Goal: Check status: Check status

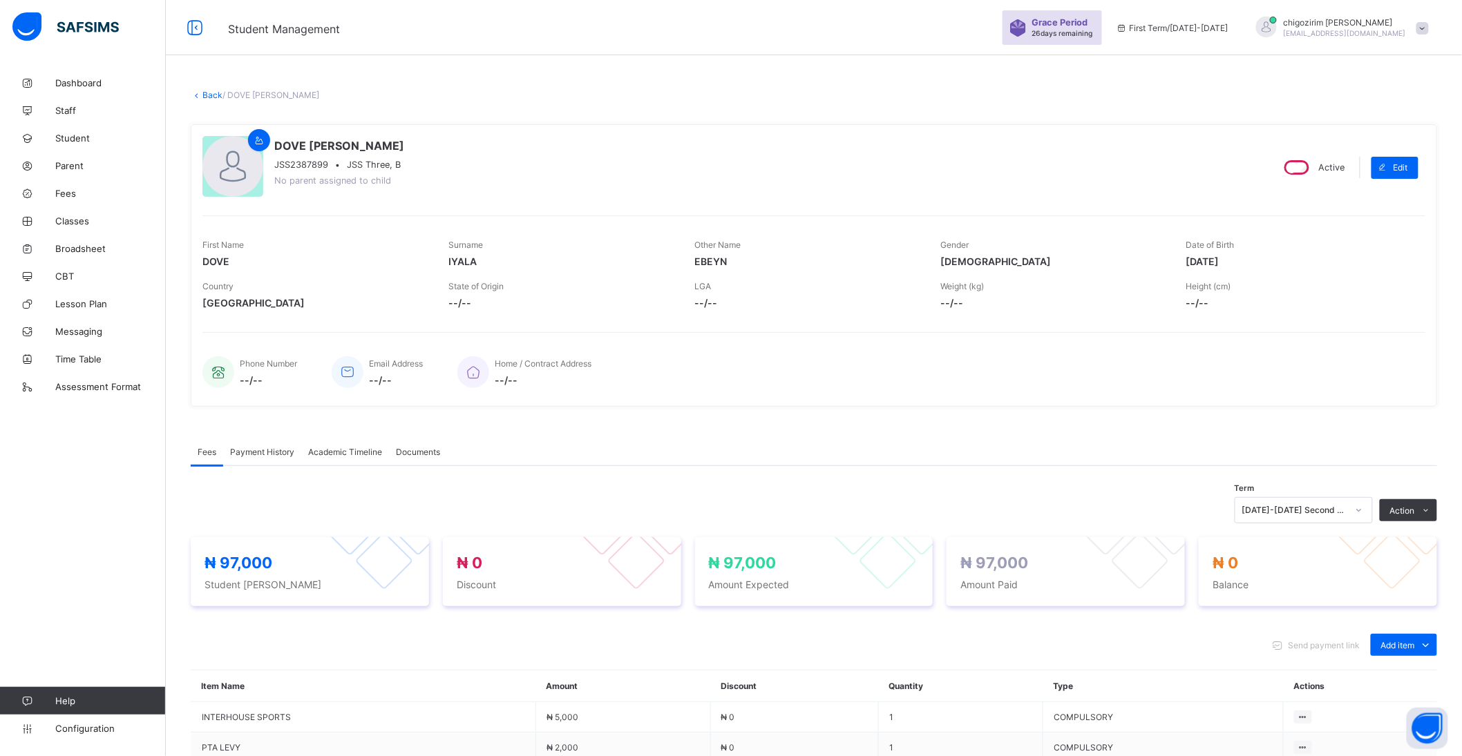
click at [216, 93] on link "Back" at bounding box center [212, 95] width 20 height 10
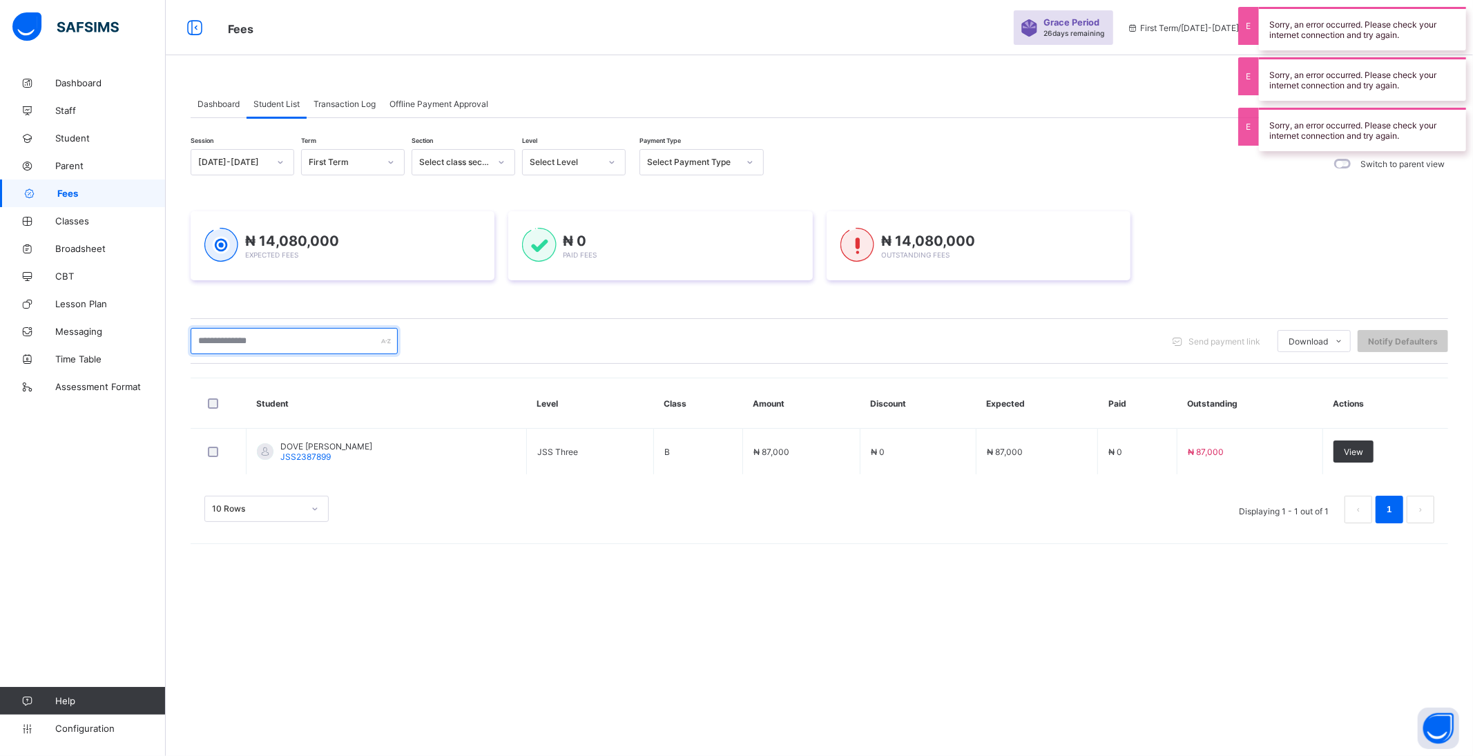
click at [285, 336] on input "text" at bounding box center [294, 341] width 207 height 26
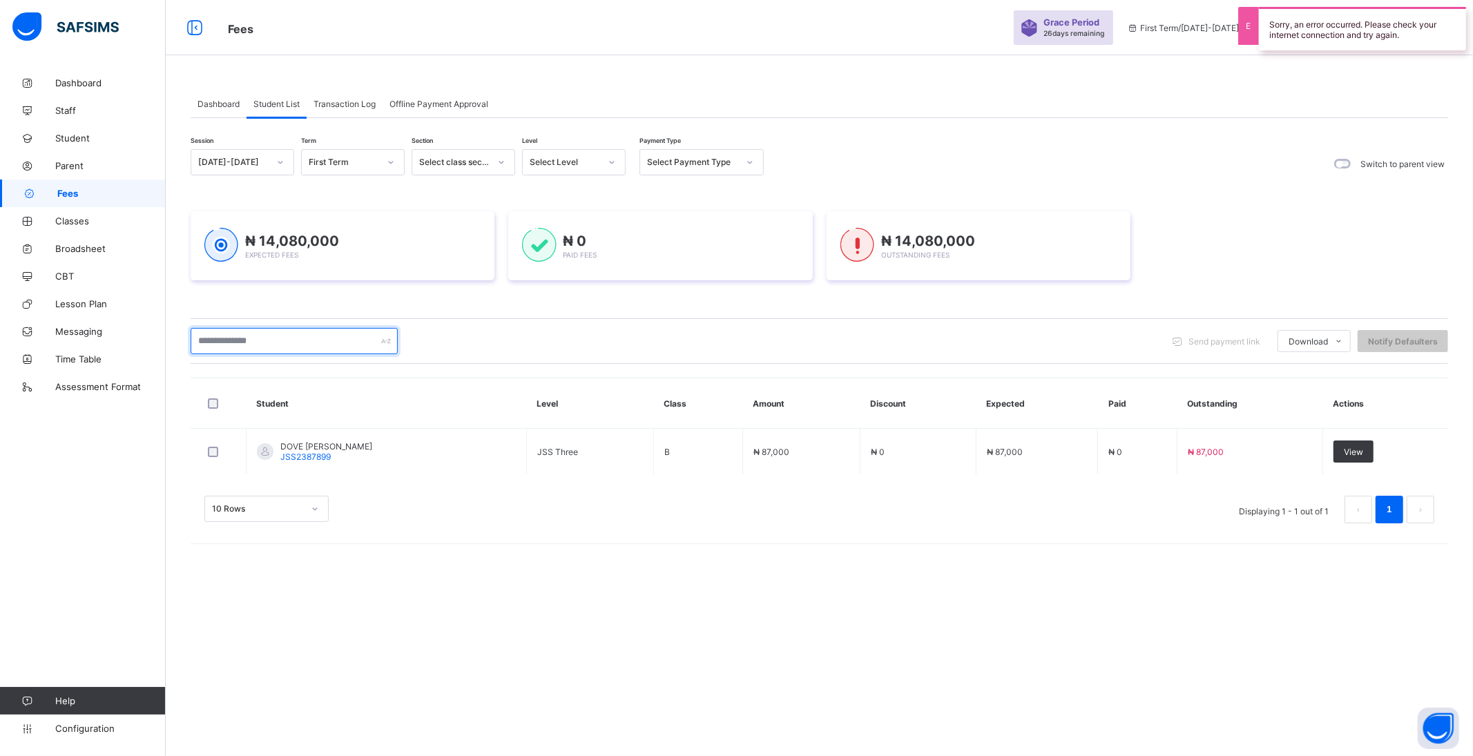
paste input "**********"
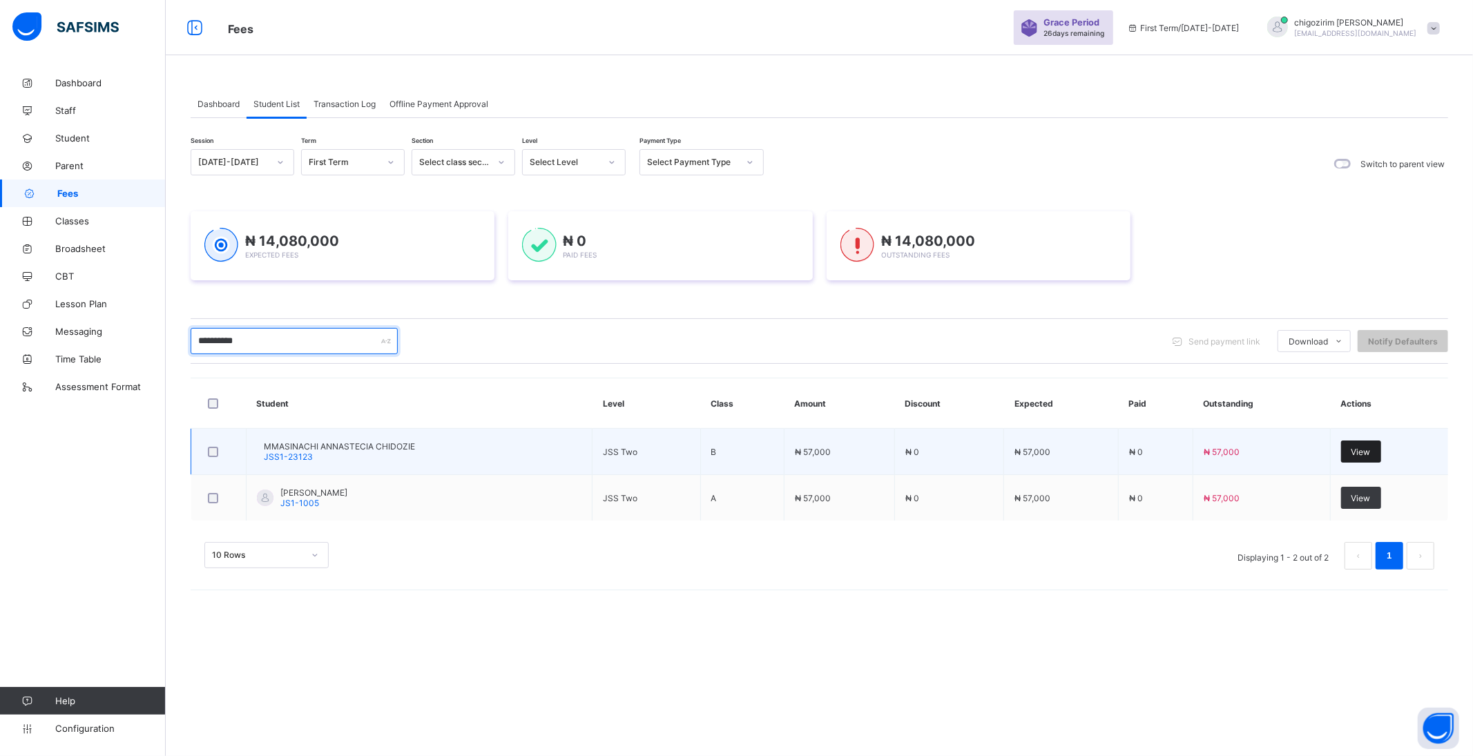
type input "**********"
click at [1352, 450] on div "View" at bounding box center [1361, 452] width 40 height 22
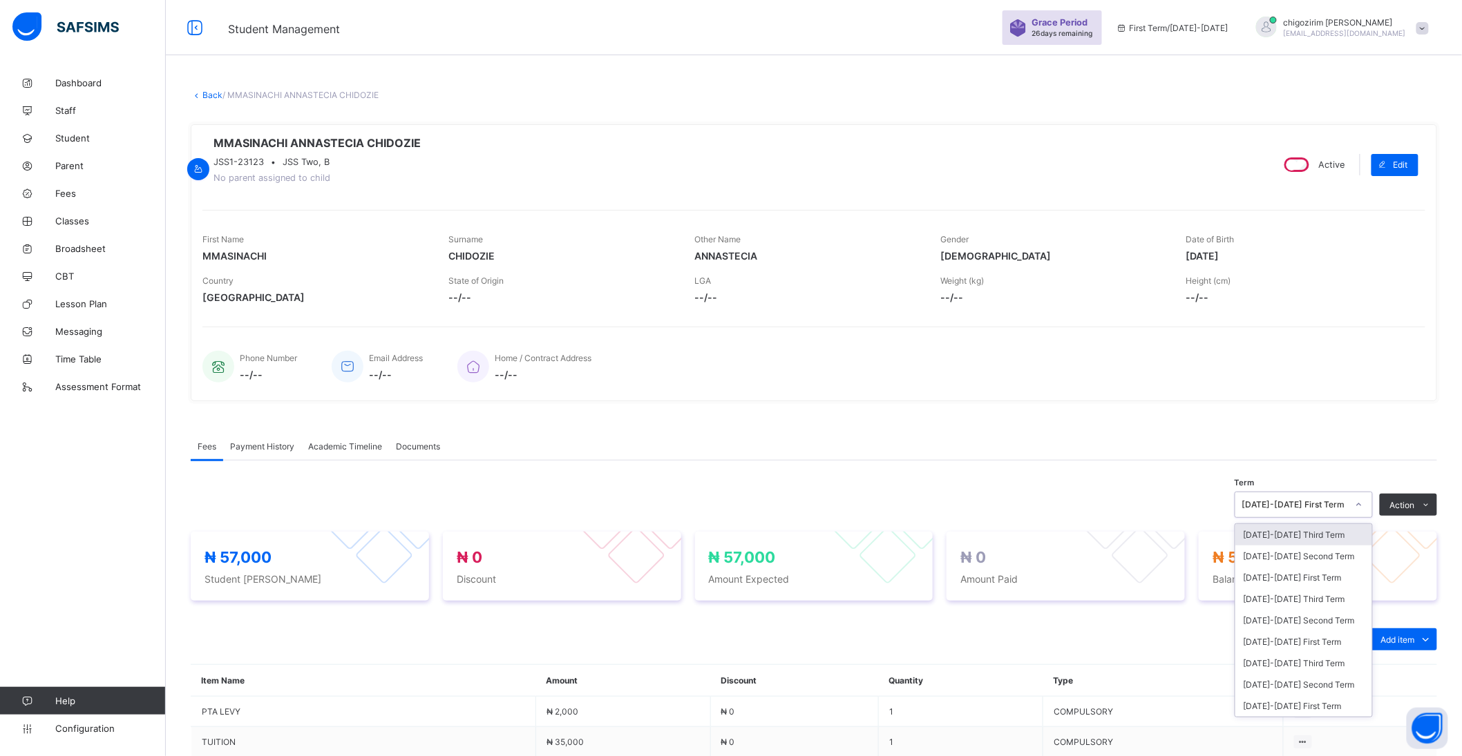
click at [1329, 504] on div "[DATE]-[DATE] First Term" at bounding box center [1294, 505] width 105 height 10
click at [1332, 598] on div "[DATE]-[DATE] Third Term" at bounding box center [1303, 598] width 137 height 21
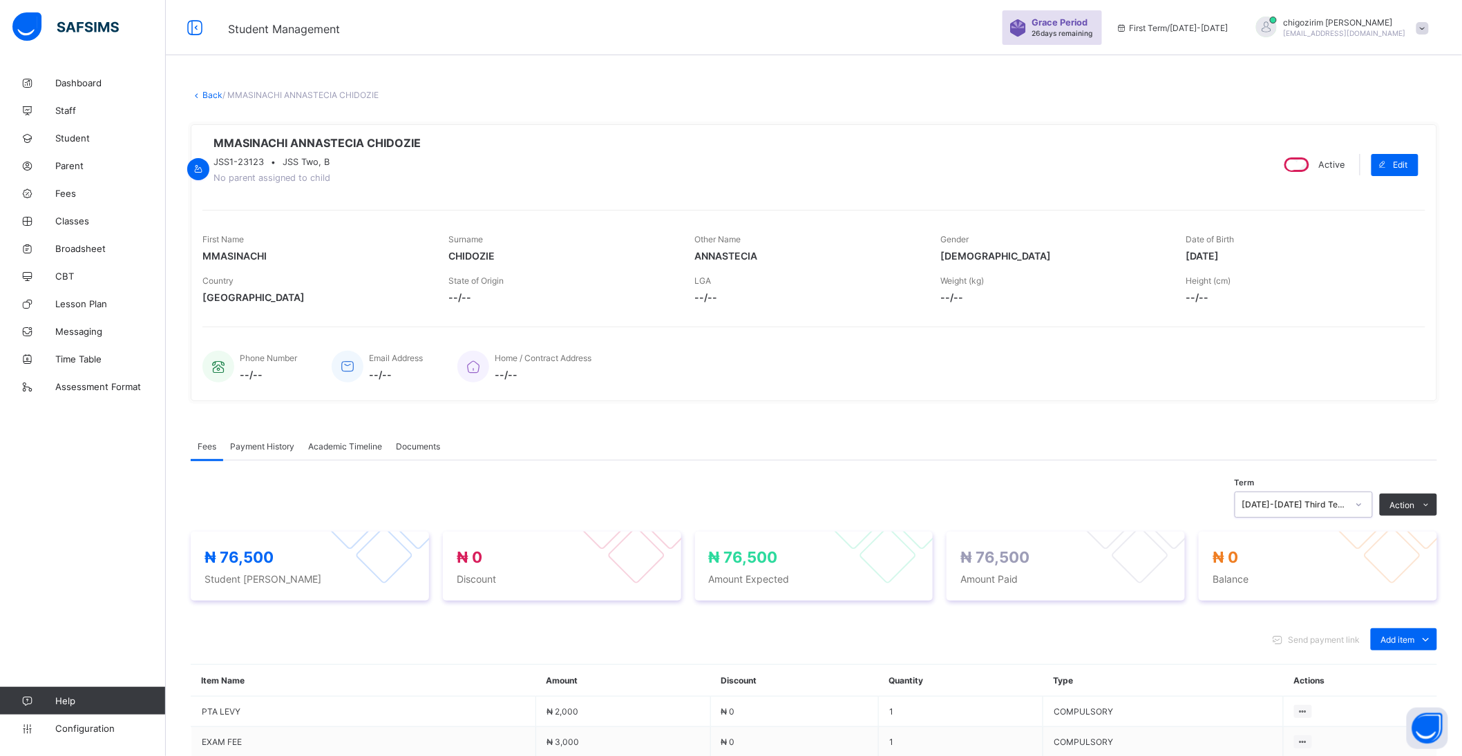
click at [215, 92] on link "Back" at bounding box center [212, 95] width 20 height 10
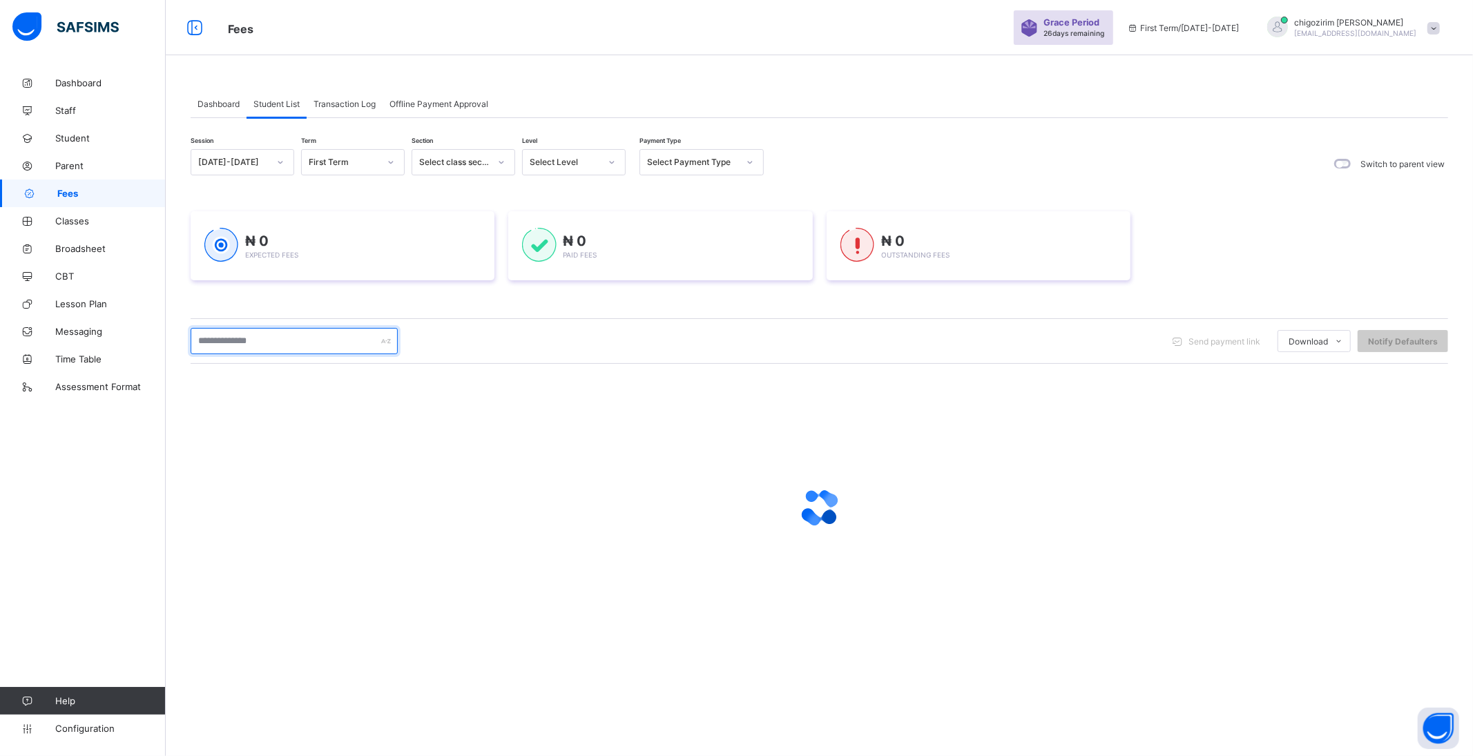
click at [242, 336] on input "text" at bounding box center [294, 341] width 207 height 26
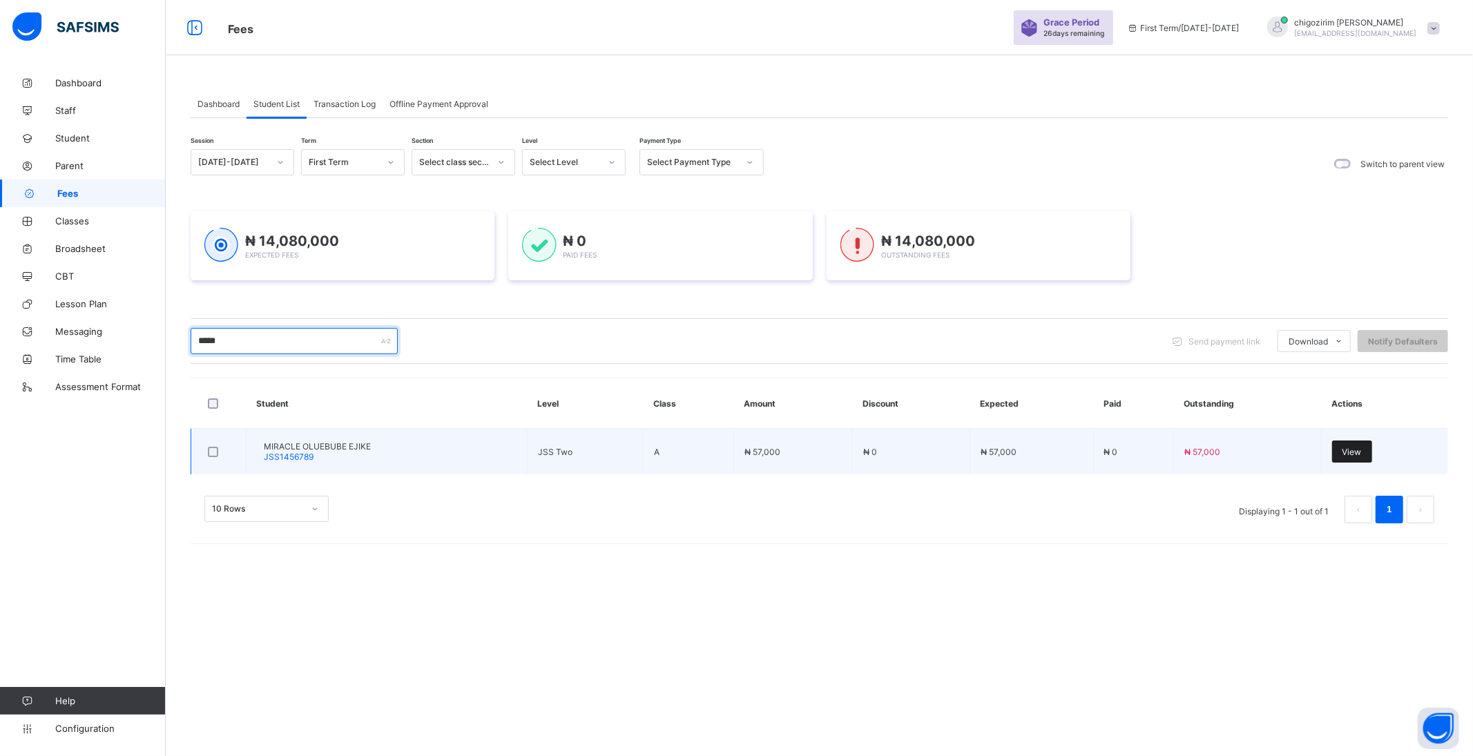
type input "*****"
click at [1349, 449] on span "View" at bounding box center [1352, 452] width 19 height 10
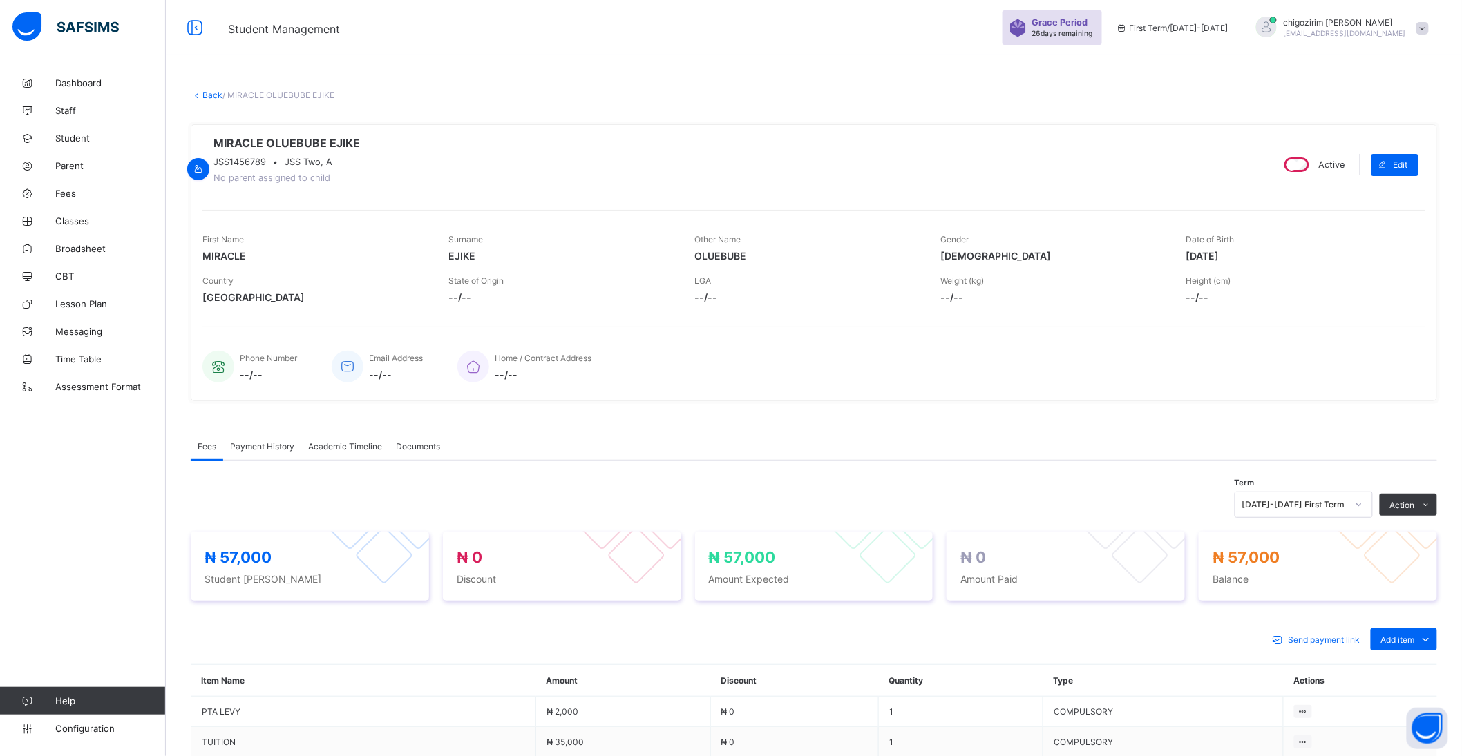
click at [1347, 507] on div "[DATE]-[DATE] First Term" at bounding box center [1294, 505] width 105 height 10
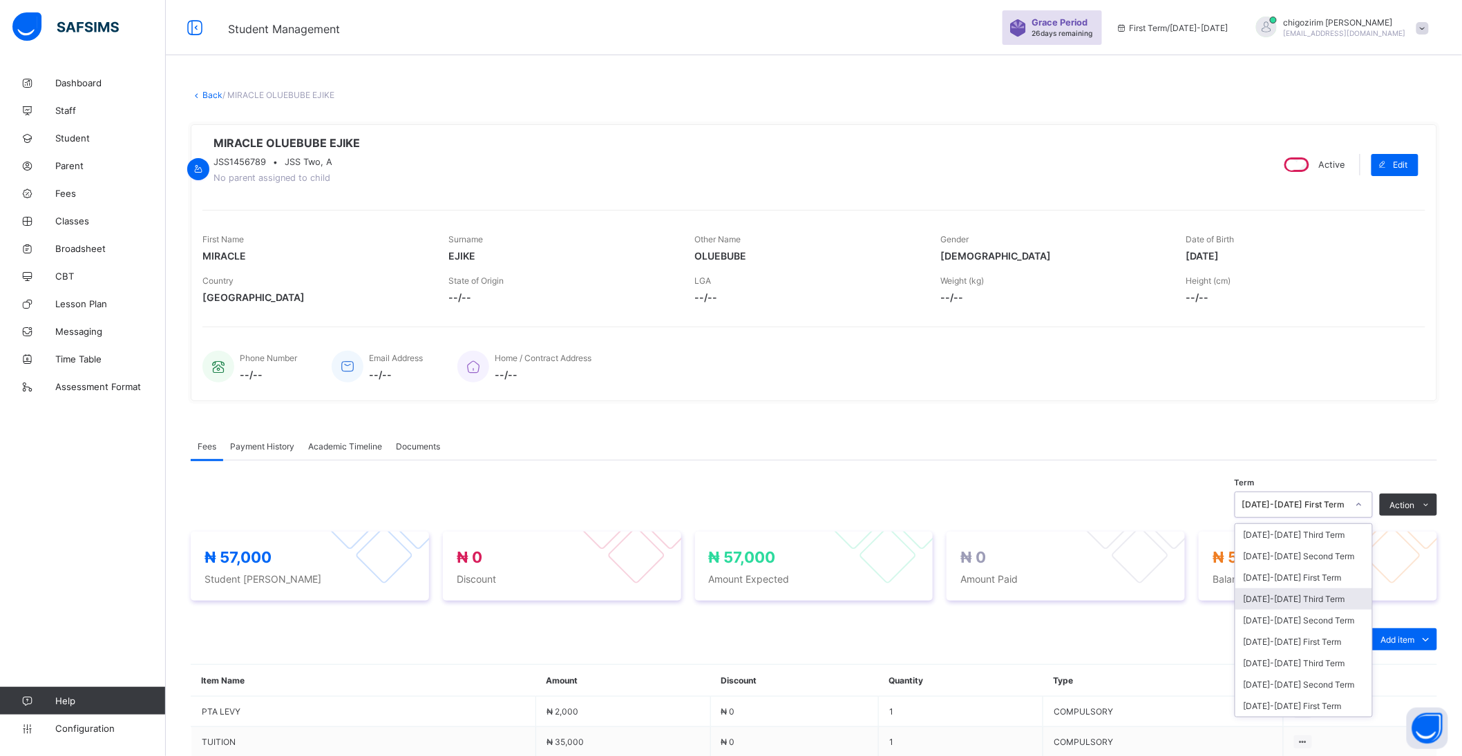
click at [1331, 600] on div "[DATE]-[DATE] Third Term" at bounding box center [1303, 598] width 137 height 21
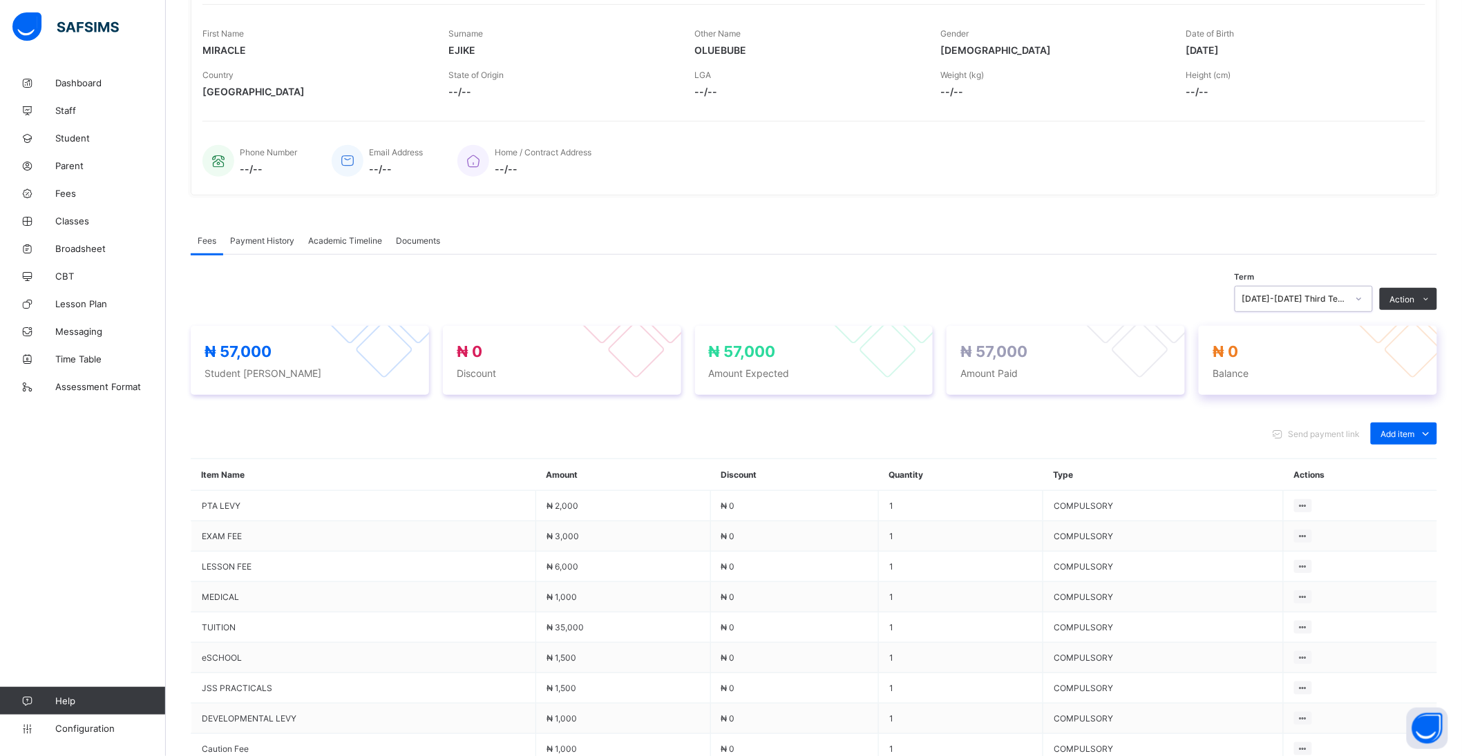
scroll to position [230, 0]
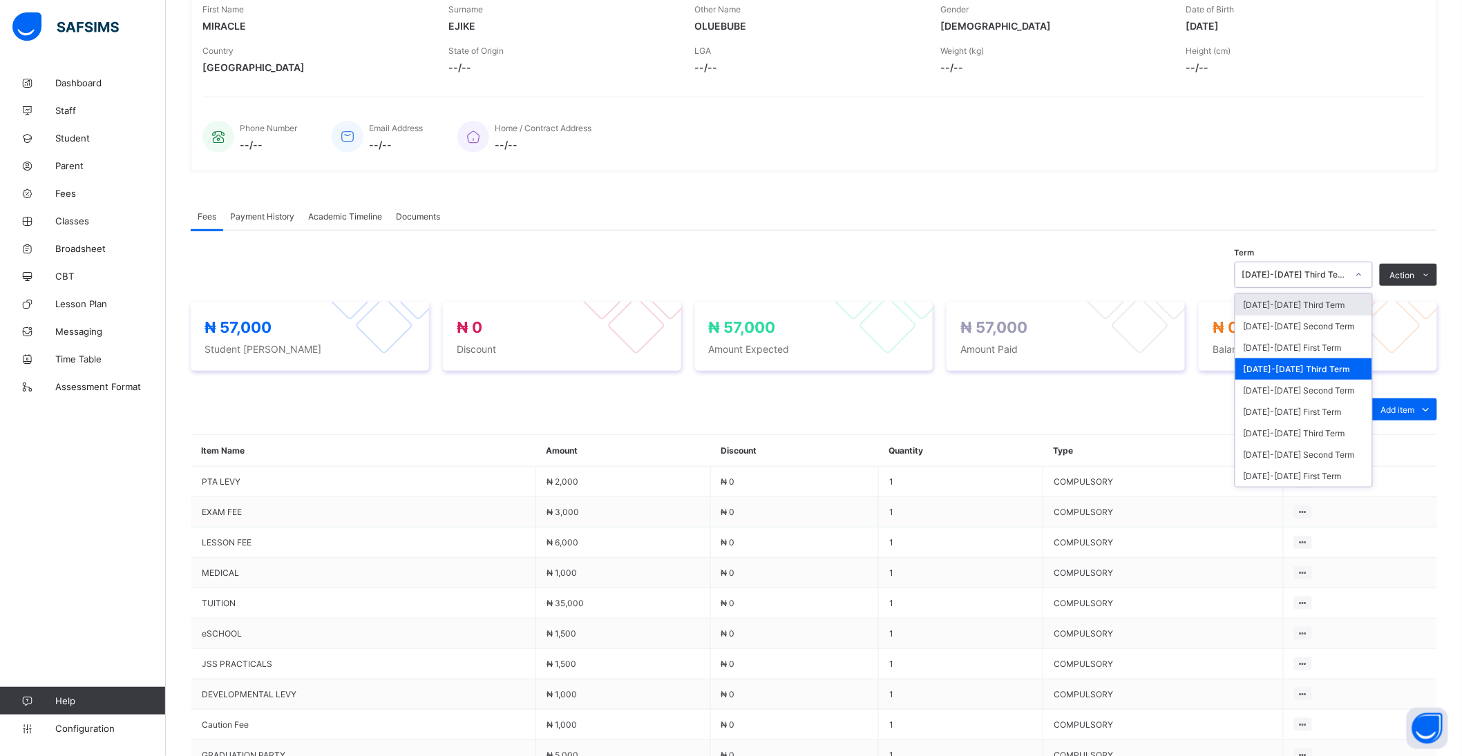
click at [1327, 278] on div "[DATE]-[DATE] Third Term" at bounding box center [1294, 275] width 105 height 10
click at [1313, 394] on div "[DATE]-[DATE] Second Term" at bounding box center [1303, 390] width 137 height 21
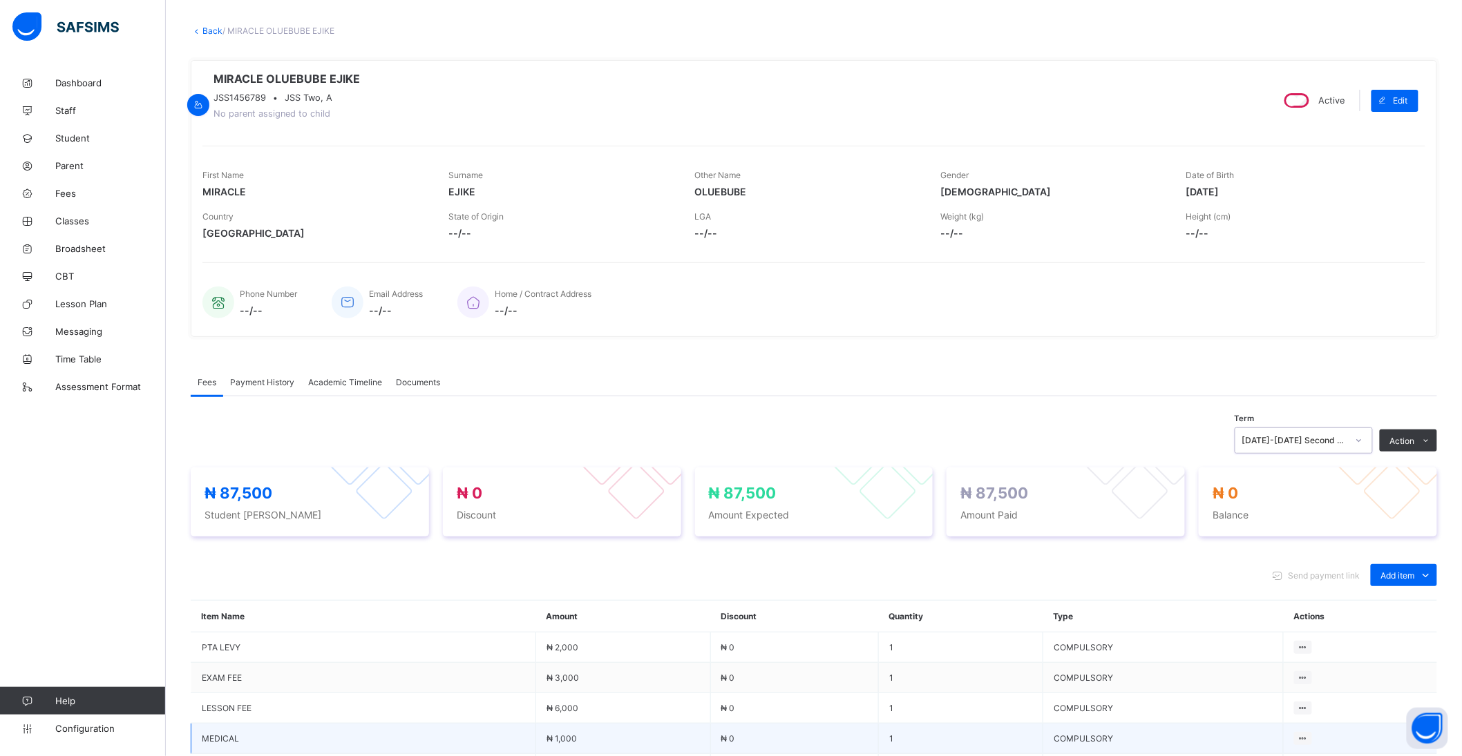
scroll to position [0, 0]
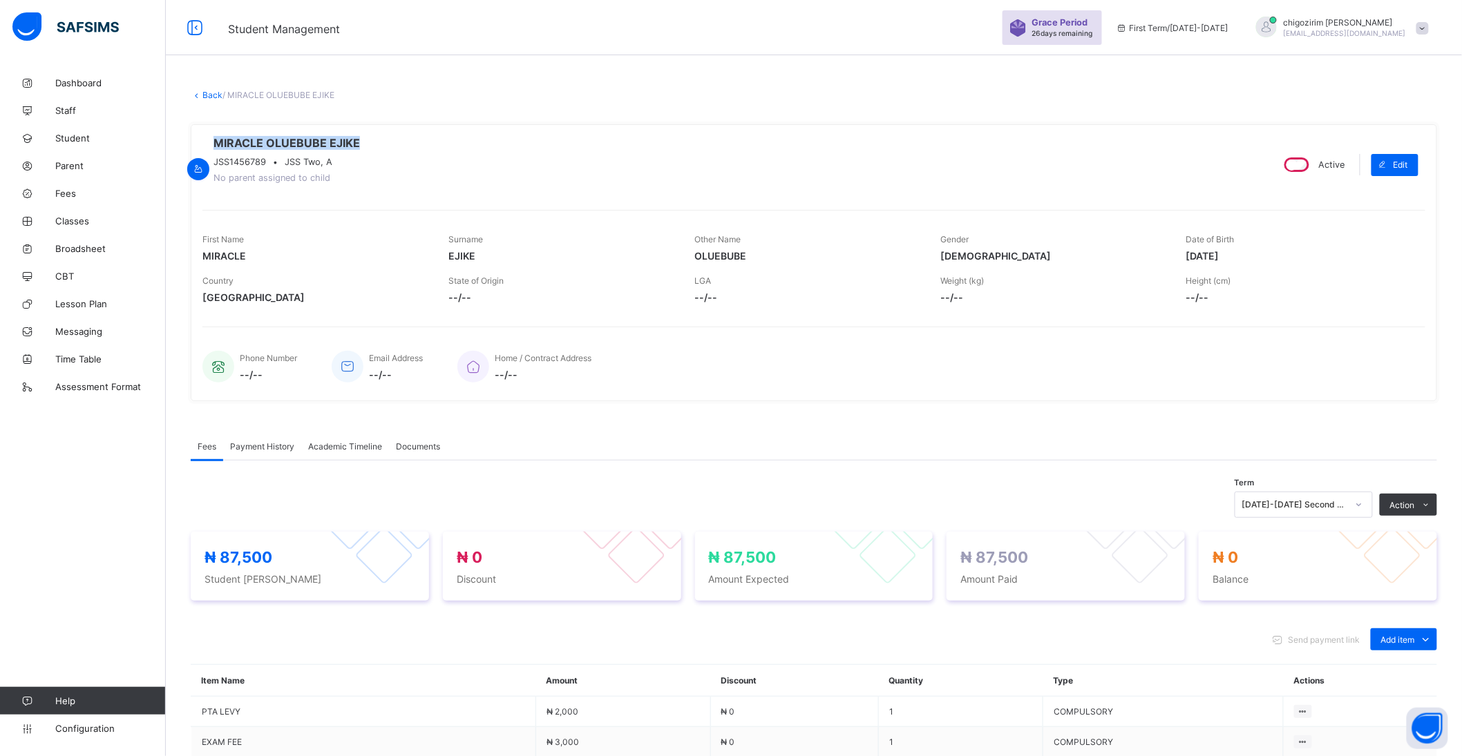
drag, startPoint x: 276, startPoint y: 144, endPoint x: 417, endPoint y: 144, distance: 140.2
click at [360, 144] on span "MIRACLE OLUEBUBE EJIKE" at bounding box center [286, 143] width 146 height 14
copy span "MIRACLE OLUEBUBE EJIKE"
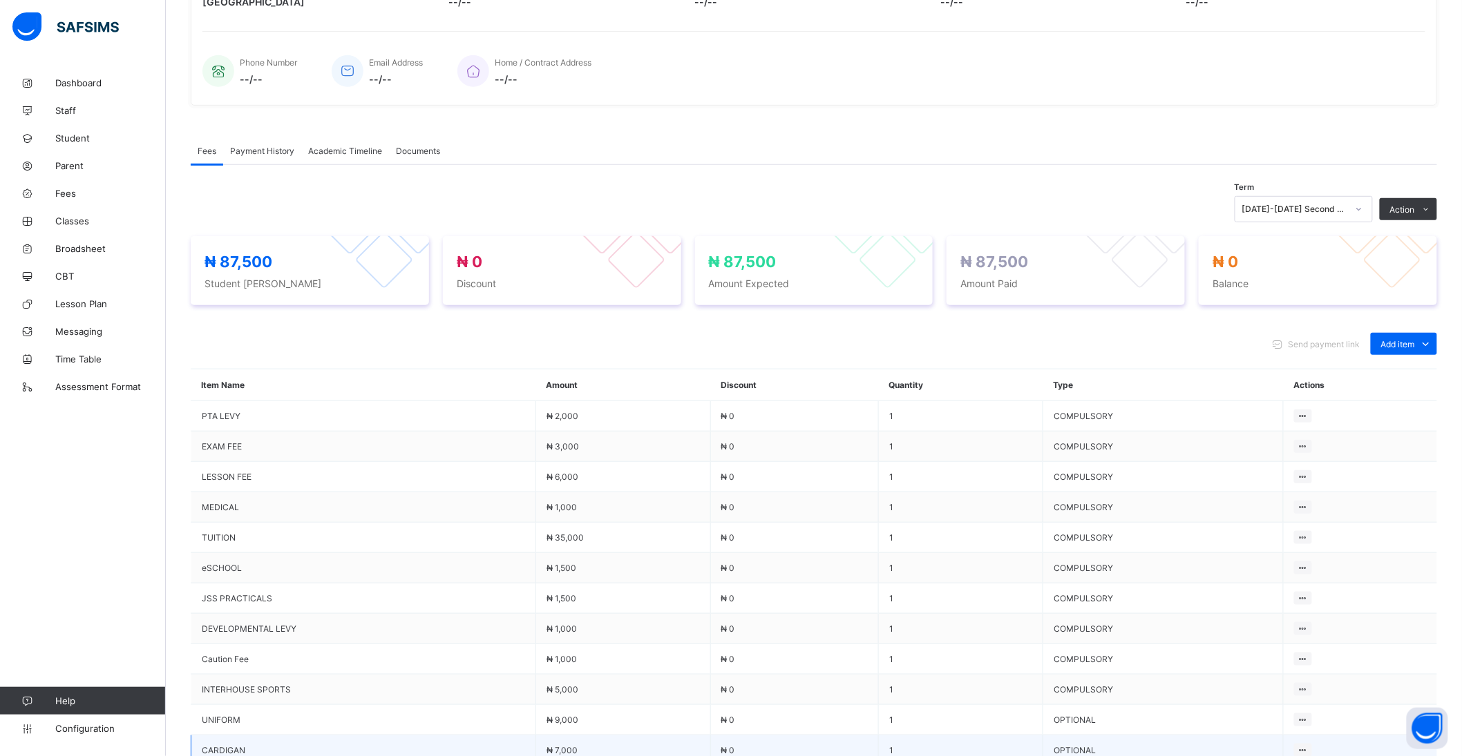
scroll to position [230, 0]
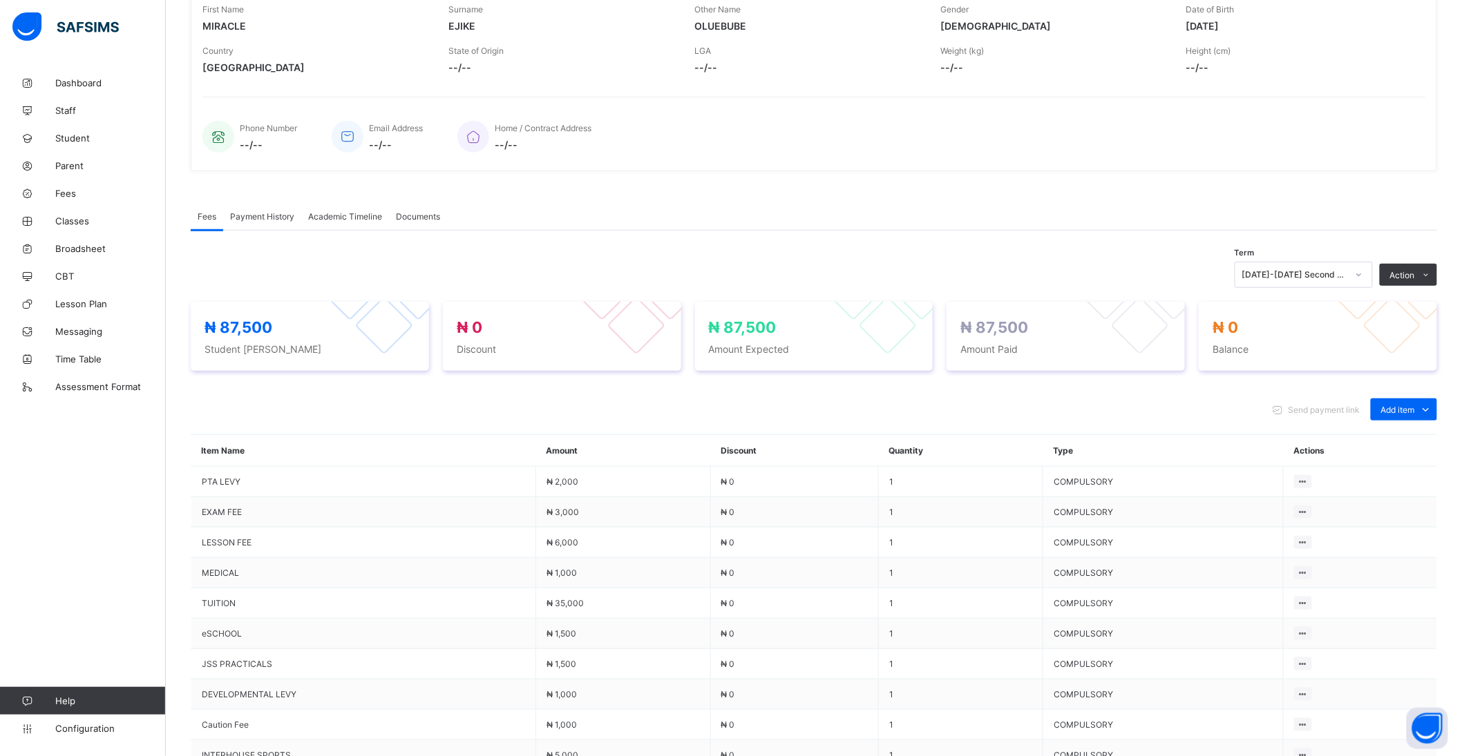
click at [271, 218] on span "Payment History" at bounding box center [262, 216] width 64 height 10
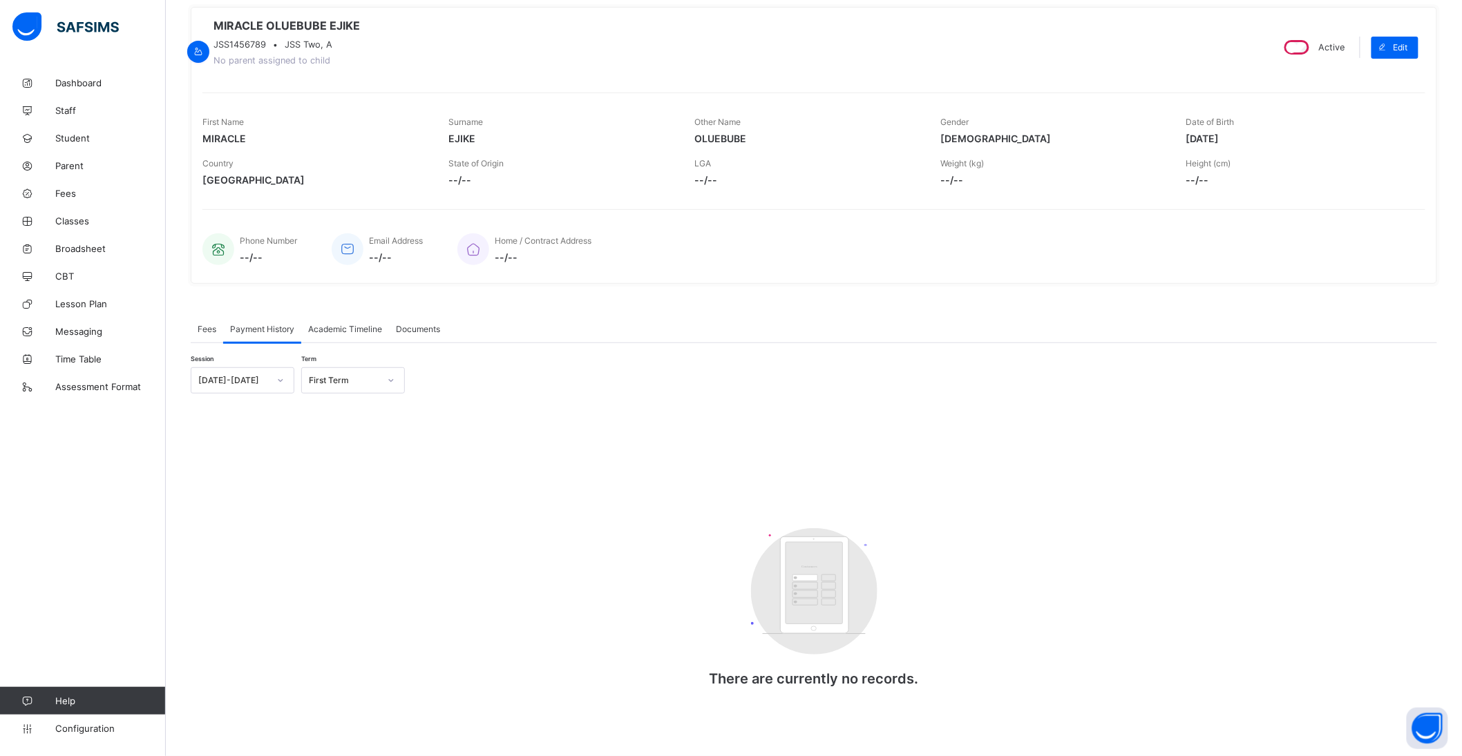
click at [332, 380] on div "First Term" at bounding box center [344, 381] width 70 height 10
click at [267, 378] on div at bounding box center [280, 380] width 26 height 25
click at [258, 438] on div "[DATE]-[DATE]" at bounding box center [242, 431] width 102 height 21
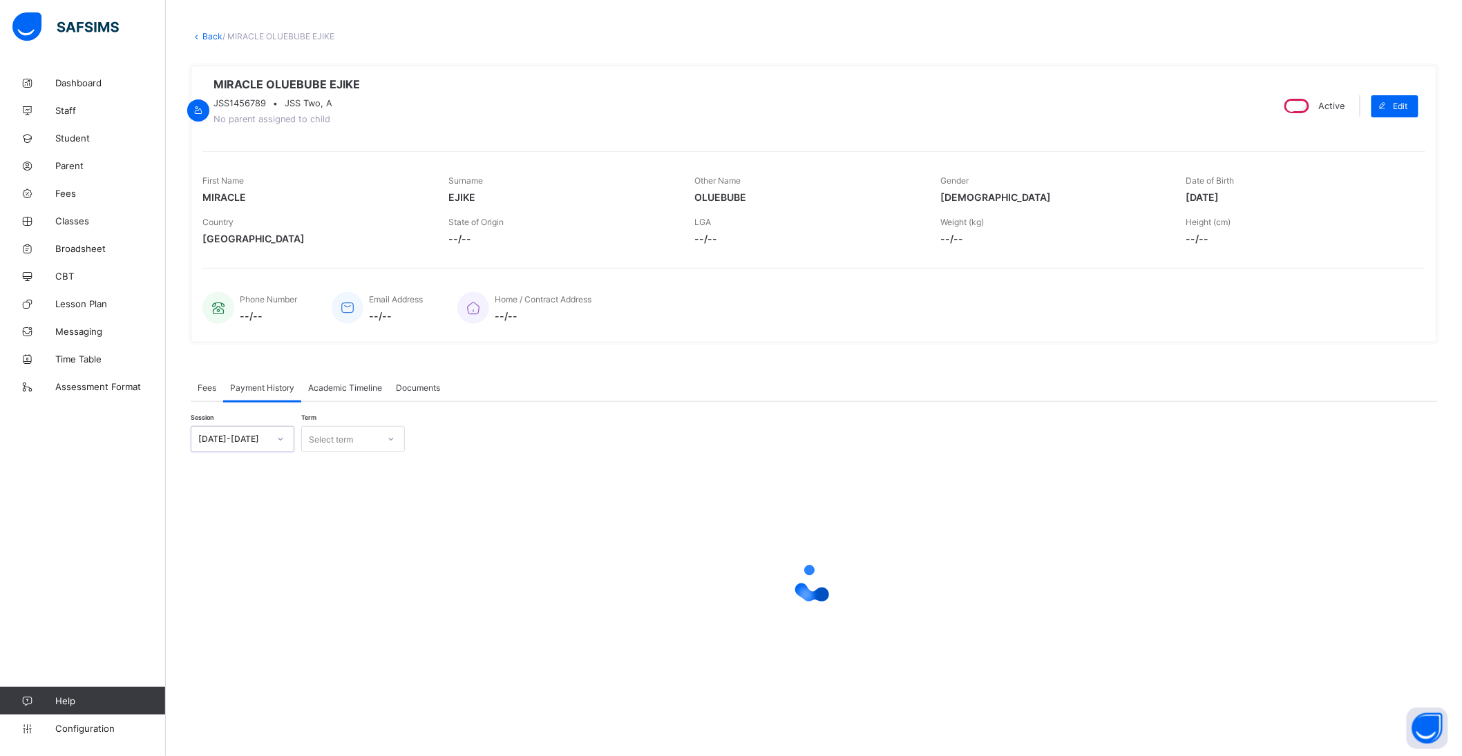
scroll to position [63, 0]
click at [363, 439] on div "Select term" at bounding box center [340, 439] width 76 height 19
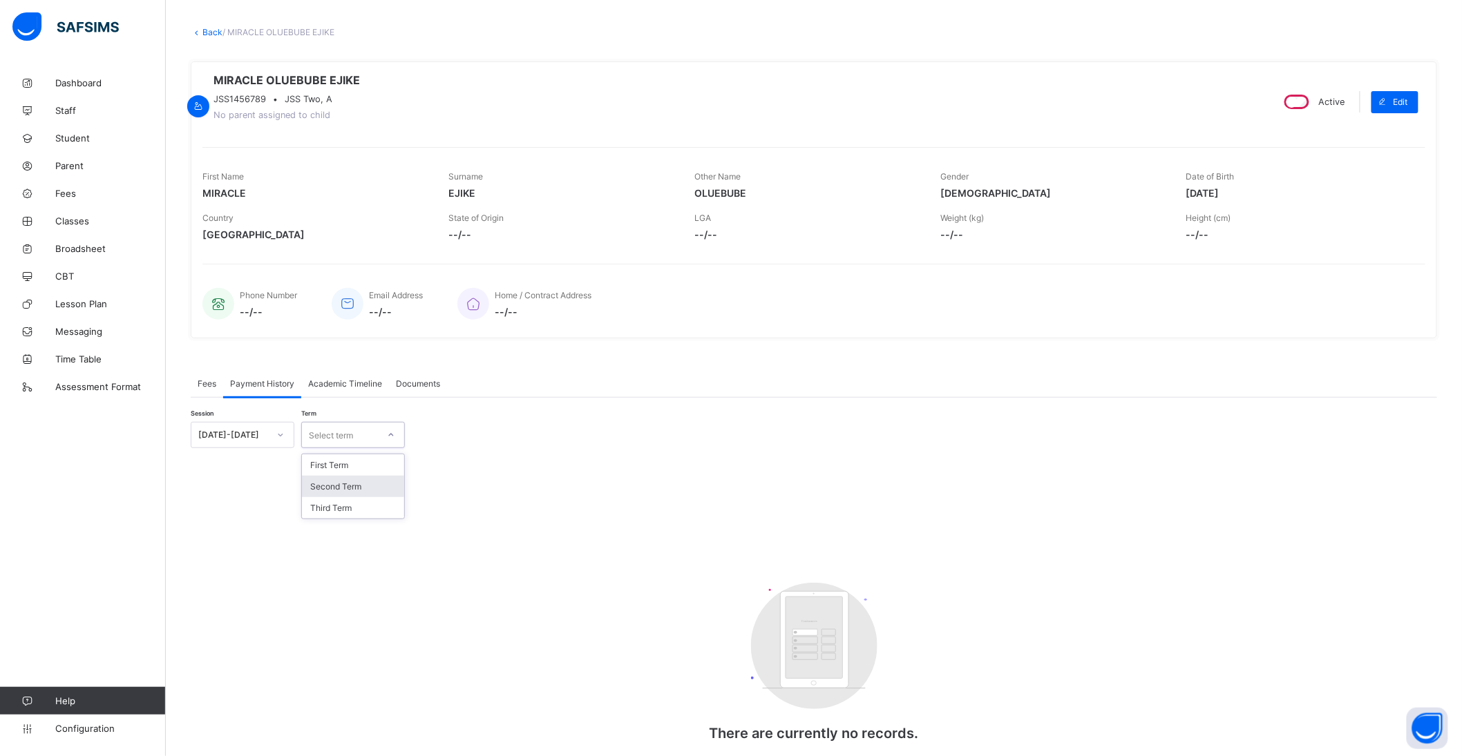
click at [356, 497] on div "Second Term" at bounding box center [353, 486] width 102 height 21
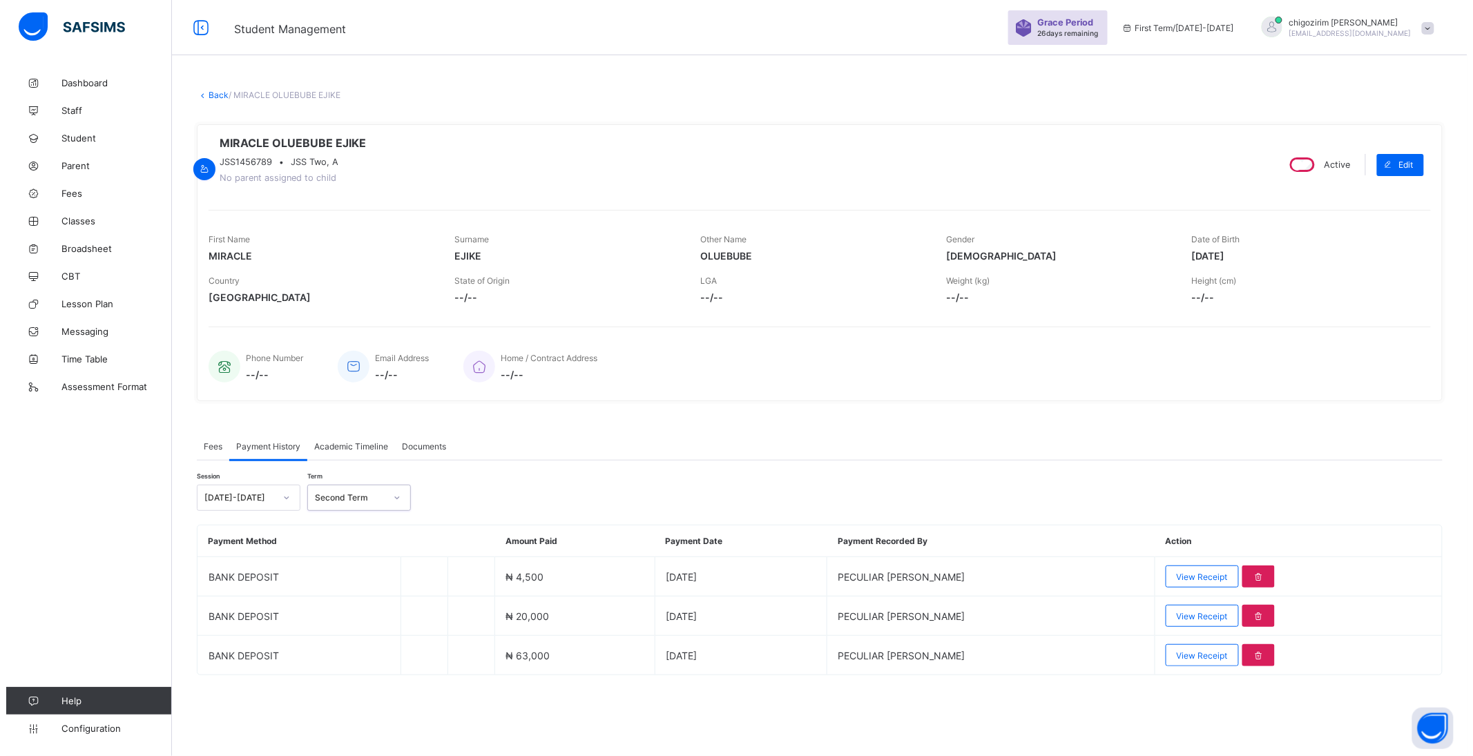
scroll to position [0, 0]
